Goal: Find specific page/section: Find specific page/section

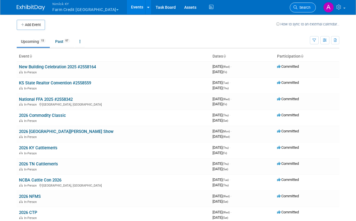
click at [305, 8] on span "Search" at bounding box center [303, 7] width 13 height 4
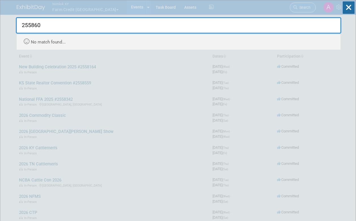
type input "2558603"
drag, startPoint x: 57, startPoint y: 28, endPoint x: 14, endPoint y: 25, distance: 42.8
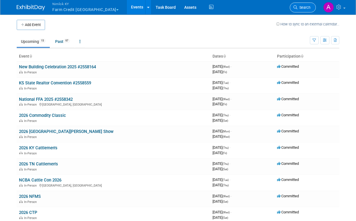
click at [298, 8] on span "Search" at bounding box center [303, 7] width 13 height 4
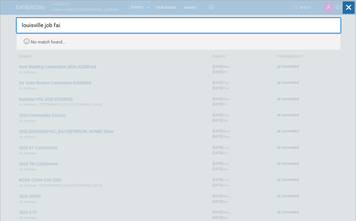
type input "louisville job fair"
drag, startPoint x: 82, startPoint y: 25, endPoint x: 5, endPoint y: 20, distance: 77.6
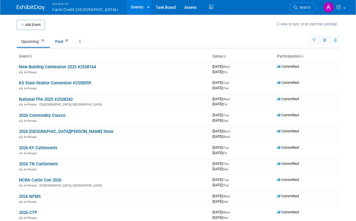
click at [116, 9] on span "button" at bounding box center [117, 9] width 2 height 1
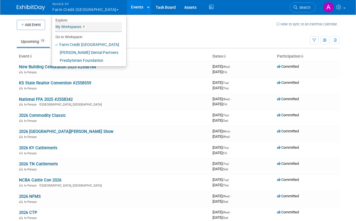
click at [74, 26] on link "My Workspaces 3" at bounding box center [88, 27] width 67 height 10
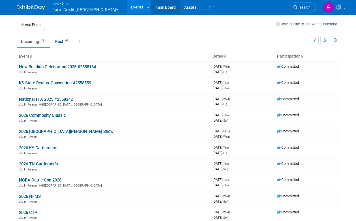
click at [151, 5] on link "Task Board" at bounding box center [165, 7] width 29 height 14
